Goal: Transaction & Acquisition: Book appointment/travel/reservation

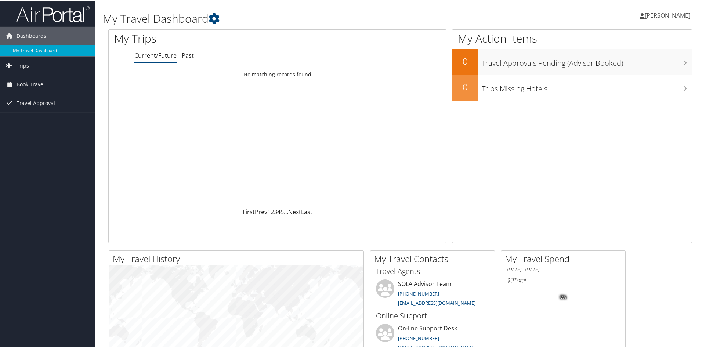
scroll to position [37, 0]
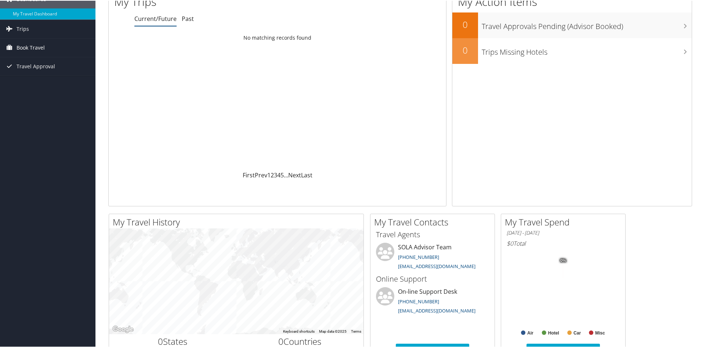
click at [22, 44] on span "Book Travel" at bounding box center [31, 47] width 28 height 18
click at [32, 73] on link "Book/Manage Online Trips" at bounding box center [47, 72] width 95 height 11
